Goal: Navigation & Orientation: Understand site structure

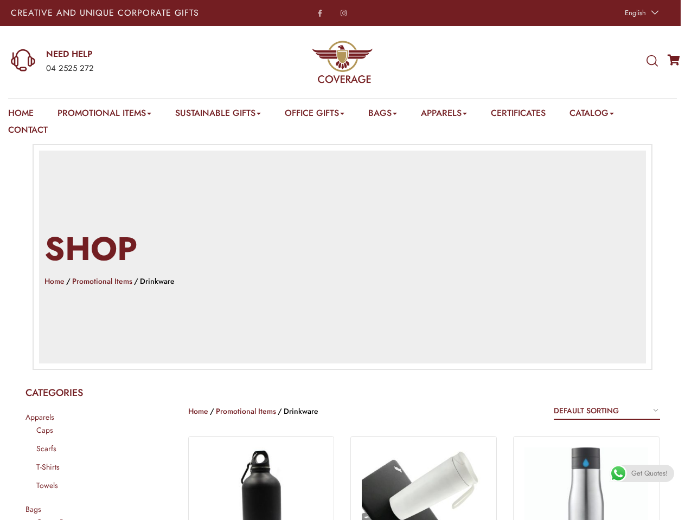
click at [342, 260] on h2 "Shop" at bounding box center [342, 250] width 596 height 46
click at [640, 13] on span "English" at bounding box center [635, 13] width 21 height 10
click at [117, 62] on div "04 2525 272" at bounding box center [134, 69] width 177 height 14
click at [652, 61] on icon at bounding box center [651, 61] width 11 height 12
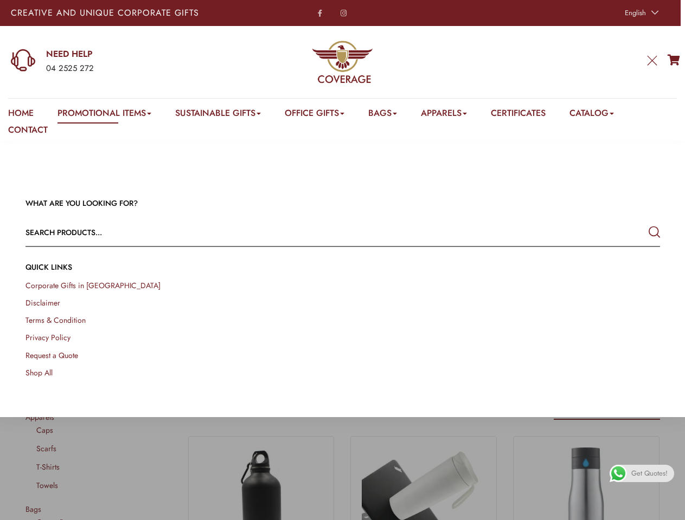
click at [106, 115] on link "Promotional Items" at bounding box center [104, 115] width 94 height 17
click at [320, 115] on link "Office Gifts" at bounding box center [315, 115] width 60 height 17
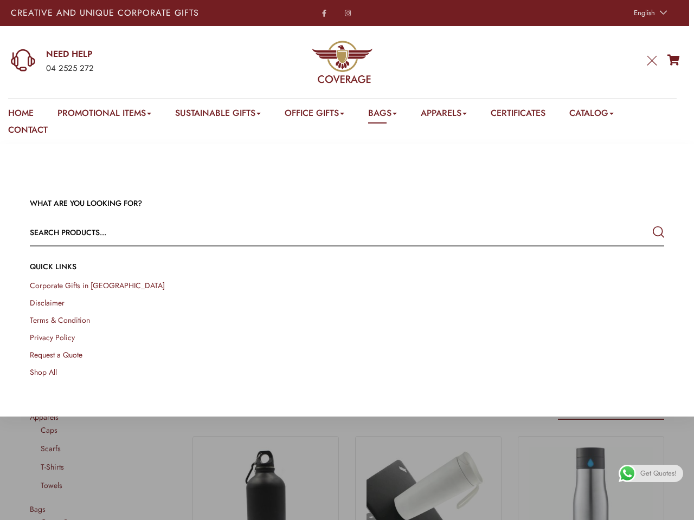
click at [391, 115] on link "Bags" at bounding box center [382, 115] width 29 height 17
click at [455, 115] on link "Apparels" at bounding box center [444, 115] width 46 height 17
click at [605, 115] on link "Catalog" at bounding box center [591, 115] width 44 height 17
click at [672, 508] on link at bounding box center [682, 508] width 24 height 24
